Goal: Use online tool/utility

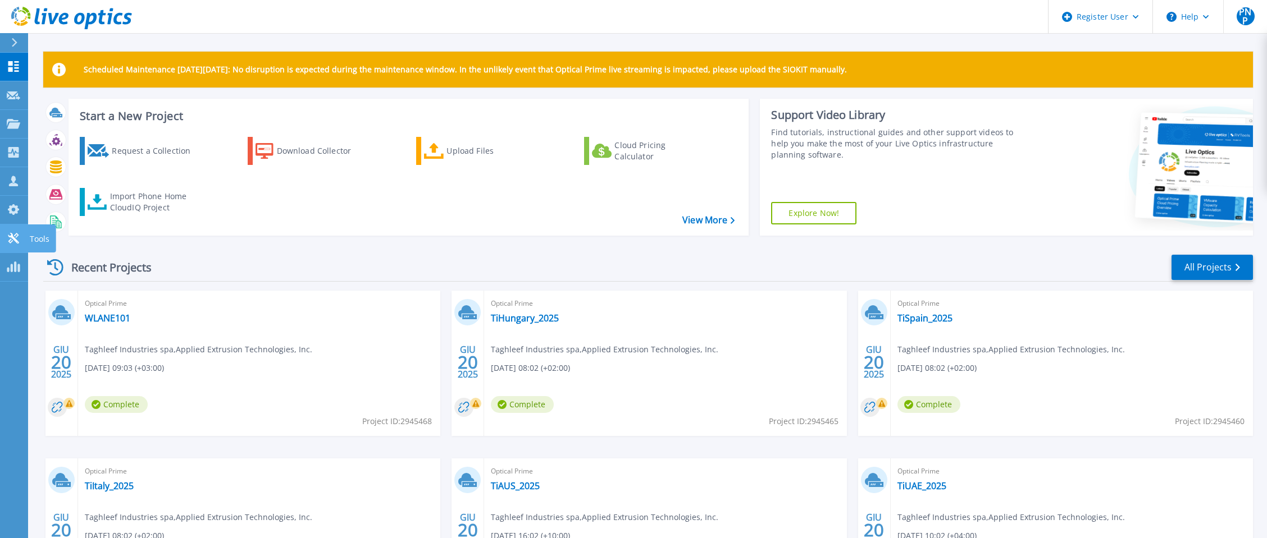
click at [8, 241] on icon at bounding box center [13, 238] width 13 height 11
click at [19, 240] on icon at bounding box center [13, 238] width 13 height 11
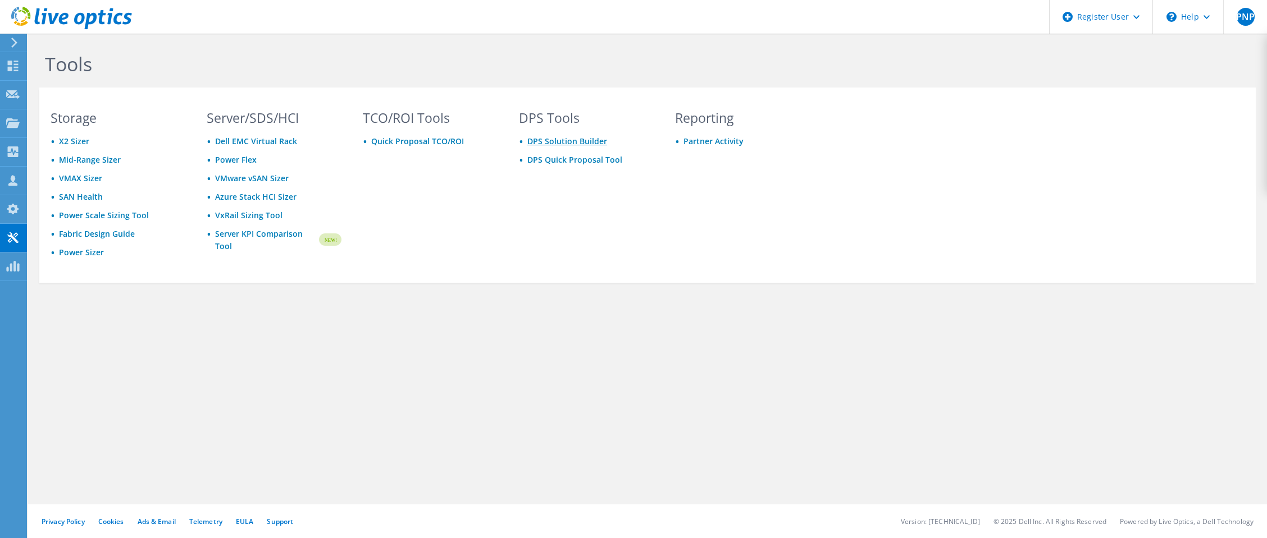
click at [565, 140] on link "DPS Solution Builder" at bounding box center [567, 141] width 80 height 11
click at [580, 159] on link "DPS Quick Proposal Tool" at bounding box center [574, 159] width 95 height 11
